Goal: Task Accomplishment & Management: Complete application form

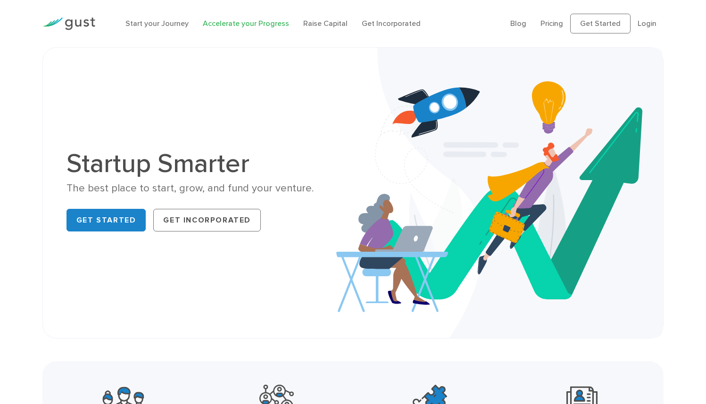
click at [237, 26] on link "Accelerate your Progress" at bounding box center [246, 23] width 86 height 9
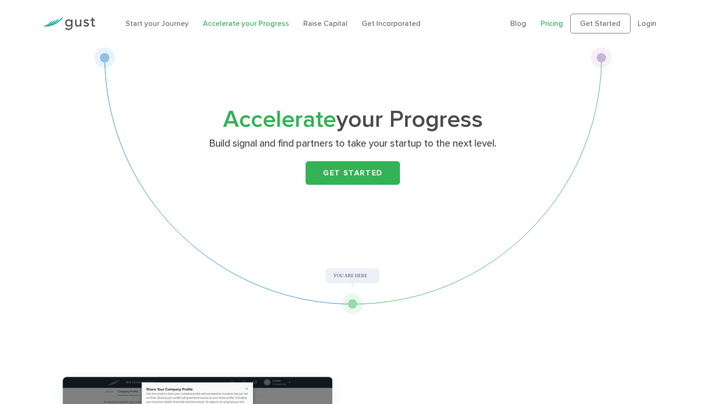
click at [540, 25] on link "Pricing" at bounding box center [551, 23] width 23 height 9
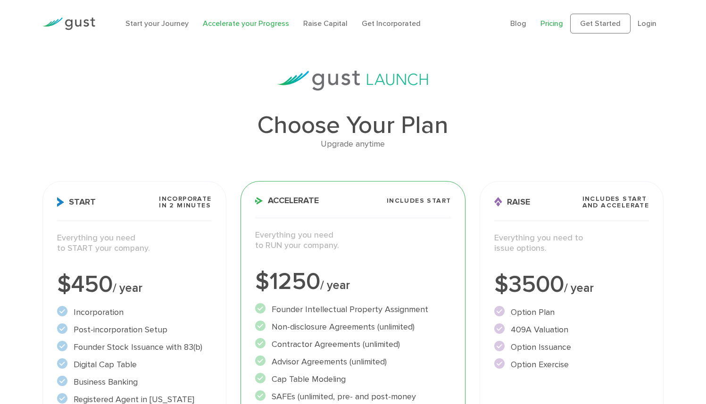
click at [248, 25] on link "Accelerate your Progress" at bounding box center [246, 23] width 86 height 9
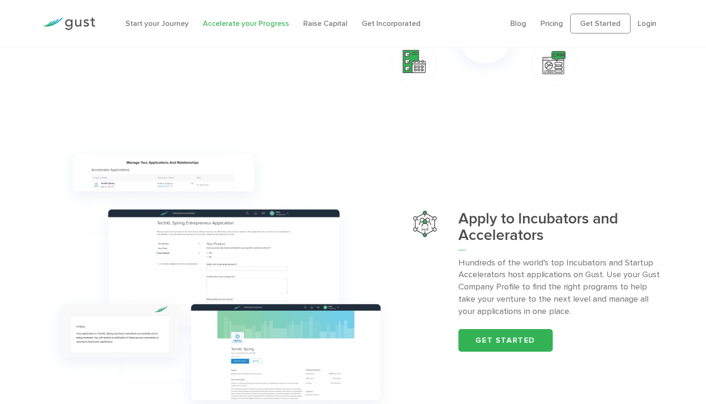
scroll to position [926, 0]
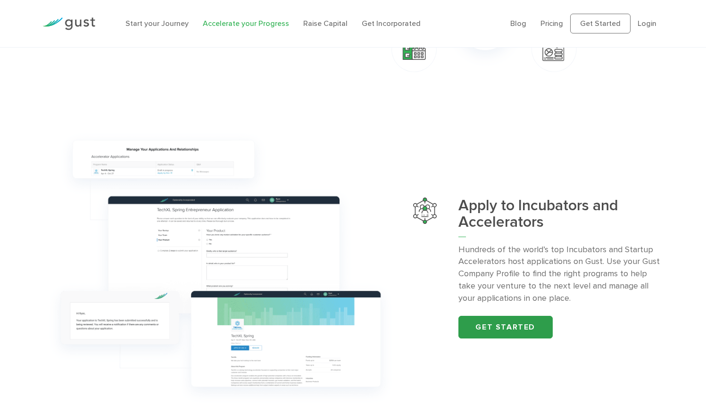
click at [529, 316] on link "Get started" at bounding box center [505, 327] width 94 height 23
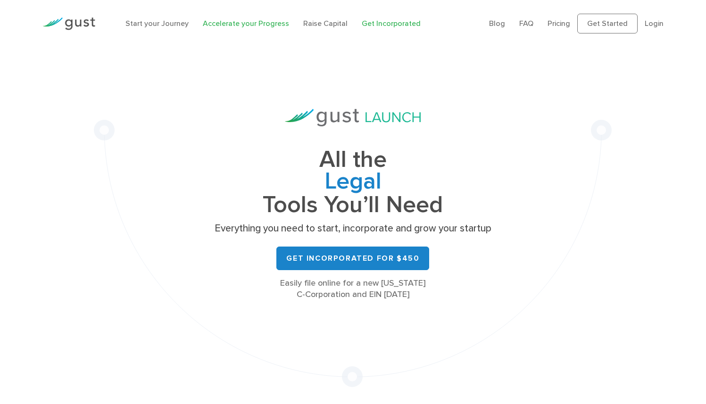
click at [239, 28] on link "Accelerate your Progress" at bounding box center [246, 23] width 86 height 9
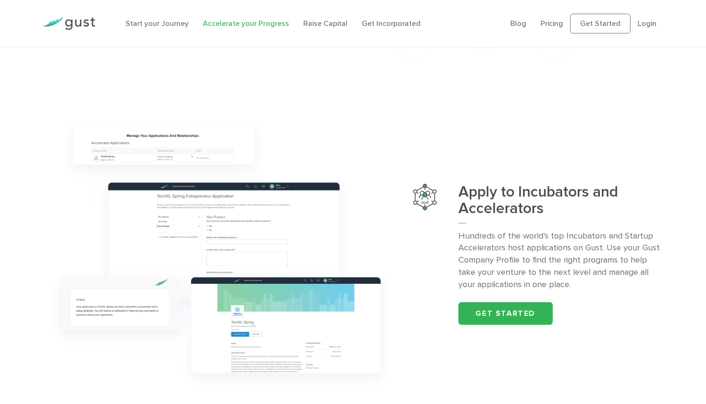
scroll to position [927, 0]
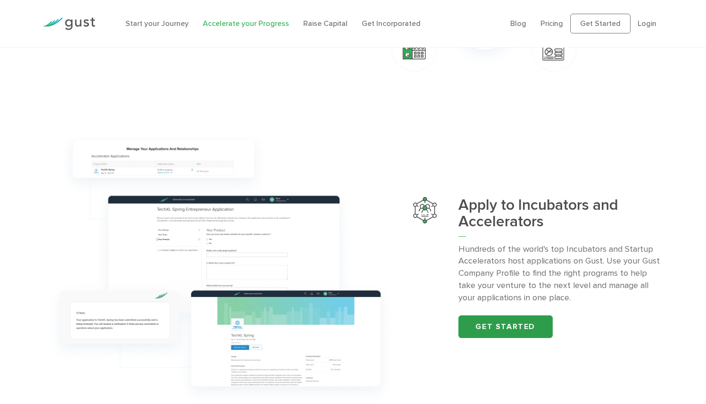
click at [498, 315] on link "Get started" at bounding box center [505, 326] width 94 height 23
